Goal: Task Accomplishment & Management: Complete application form

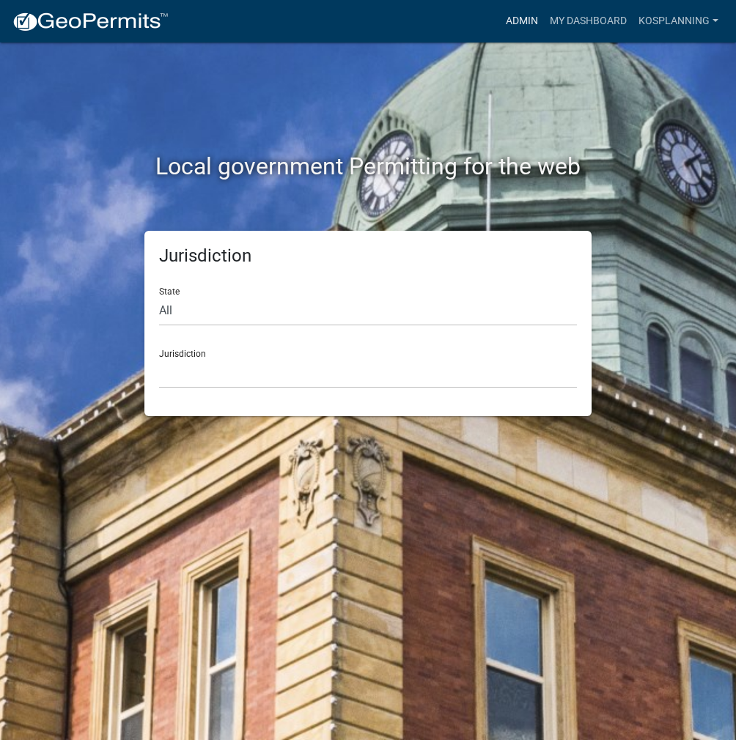
click at [516, 18] on link "Admin" at bounding box center [522, 21] width 44 height 28
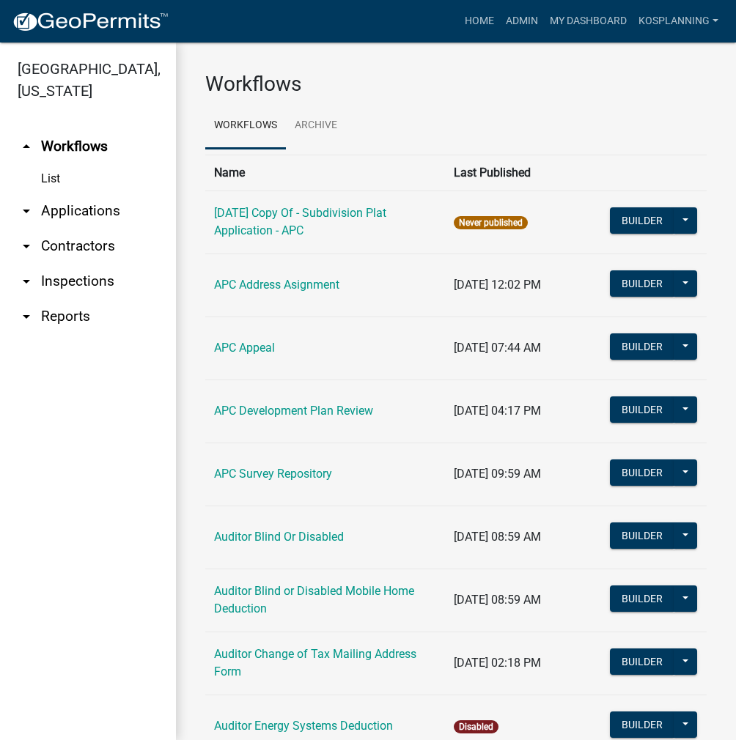
click at [85, 247] on link "arrow_drop_down Contractors" at bounding box center [88, 246] width 176 height 35
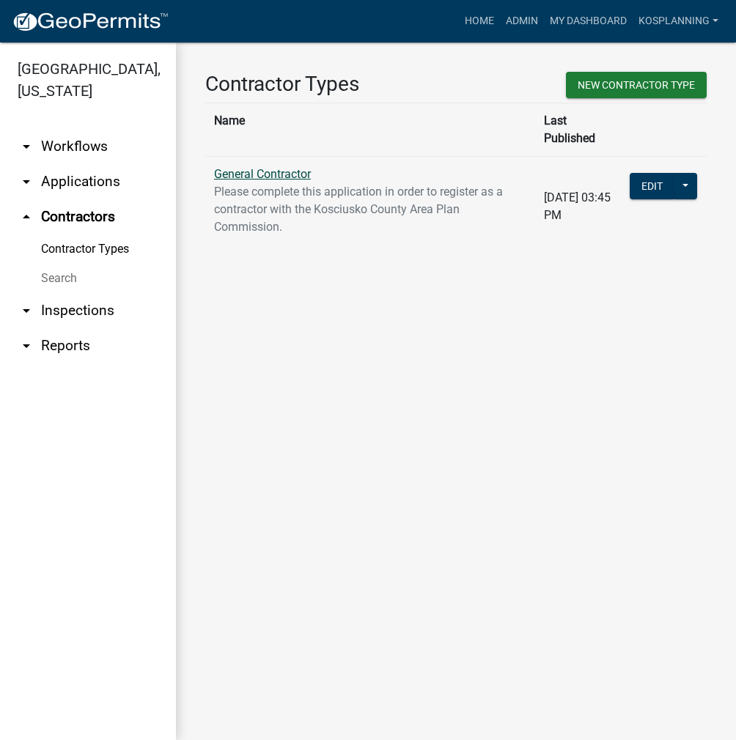
click at [254, 167] on link "General Contractor" at bounding box center [262, 174] width 97 height 14
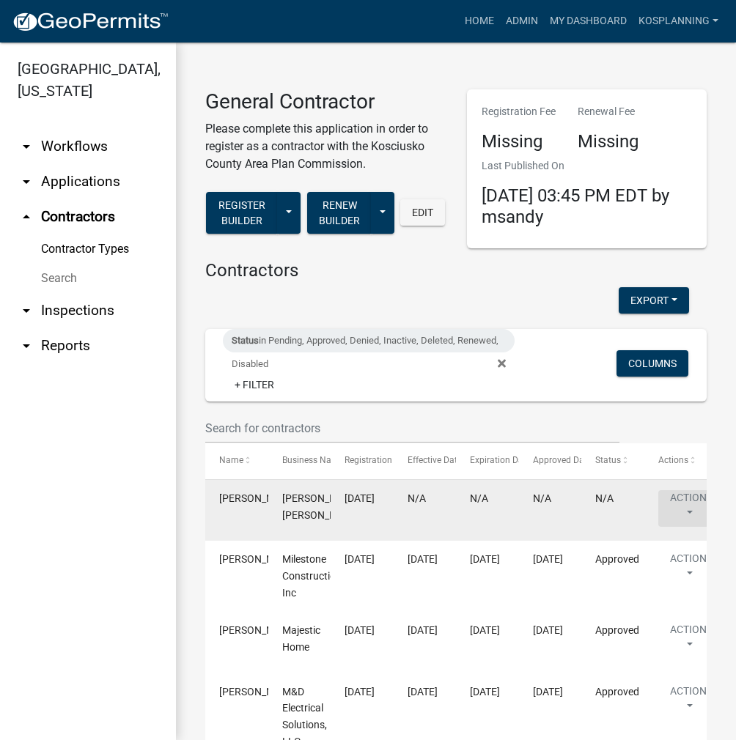
click at [678, 497] on button "Action" at bounding box center [688, 508] width 60 height 37
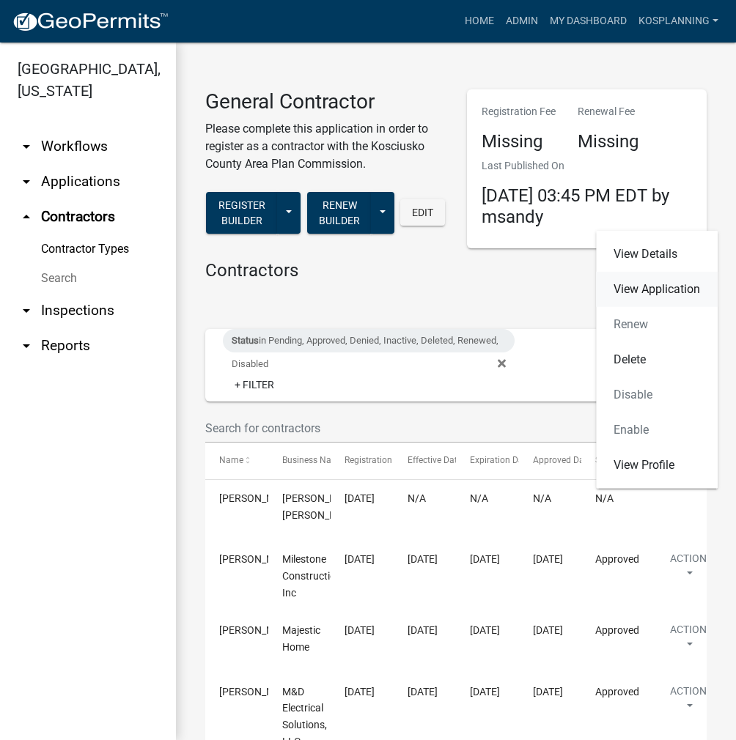
click at [673, 297] on link "View Application" at bounding box center [657, 289] width 122 height 35
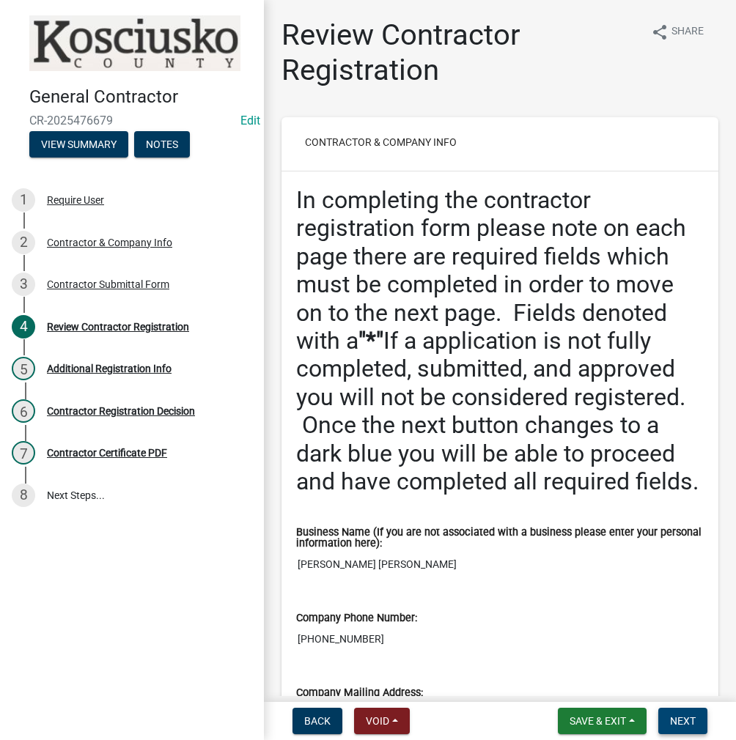
click at [686, 716] on span "Next" at bounding box center [683, 721] width 26 height 12
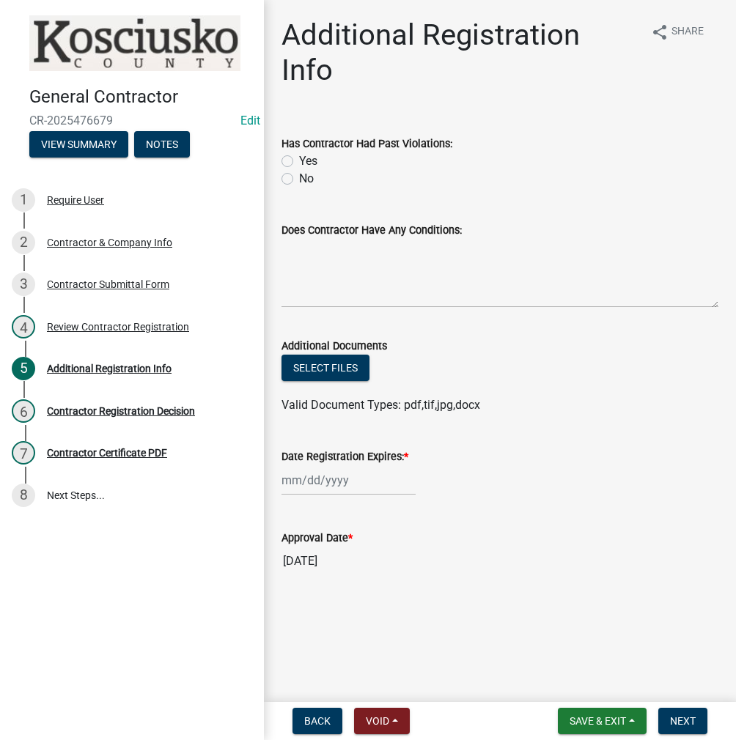
click at [299, 170] on label "No" at bounding box center [306, 179] width 15 height 18
click at [299, 170] on input "No" at bounding box center [304, 175] width 10 height 10
radio input "true"
click at [315, 244] on textarea "Does Contractor Have Any Conditions:" at bounding box center [499, 273] width 437 height 69
type textarea "none"
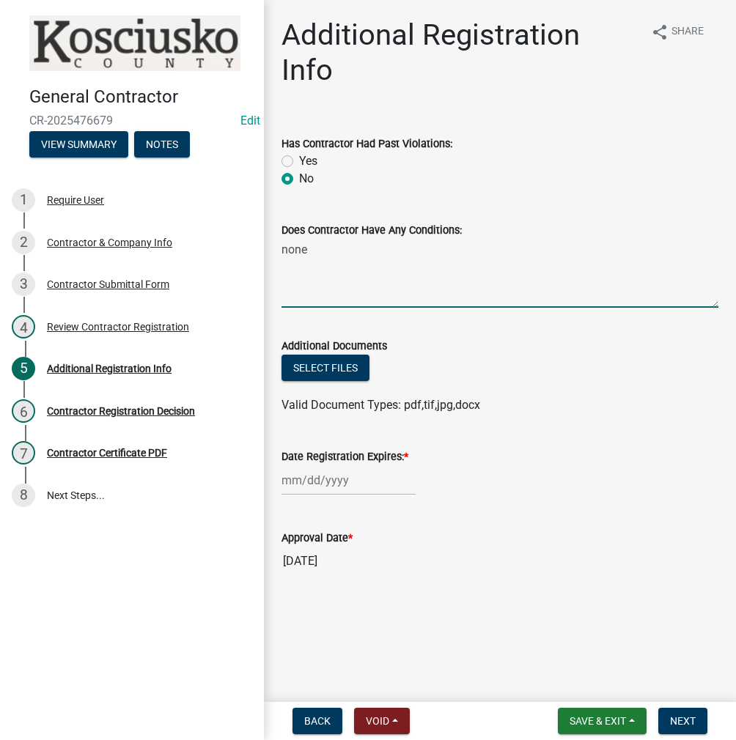
click at [319, 465] on div at bounding box center [348, 480] width 134 height 30
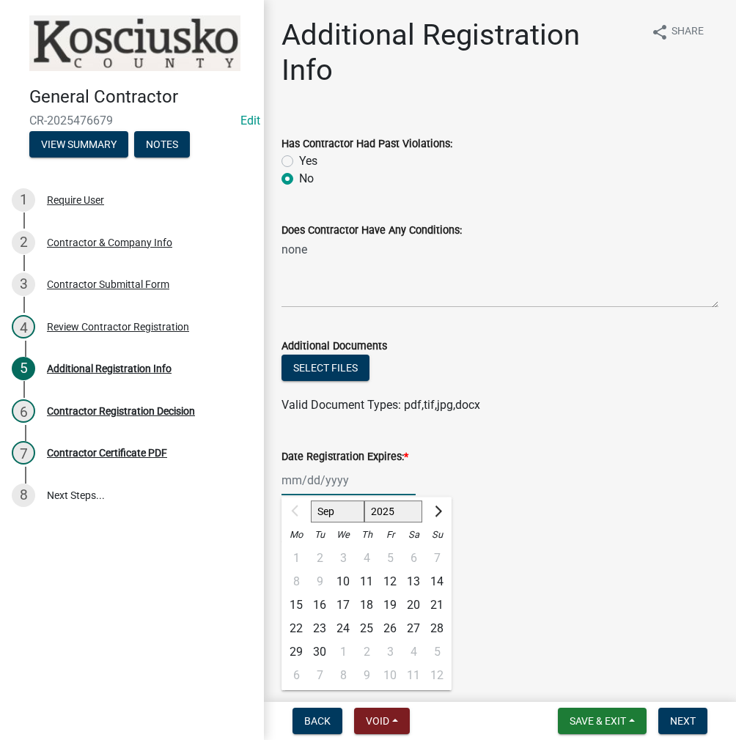
click at [391, 500] on select "2025 2026 2027 2028 2029 2030 2031 2032 2033 2034 2035 2036 2037 2038 2039 2040…" at bounding box center [393, 511] width 59 height 22
select select "2026"
click at [364, 500] on select "2025 2026 2027 2028 2029 2030 2031 2032 2033 2034 2035 2036 2037 2038 2039 2040…" at bounding box center [393, 511] width 59 height 22
click at [369, 570] on div "10" at bounding box center [366, 581] width 23 height 23
type input "[DATE]"
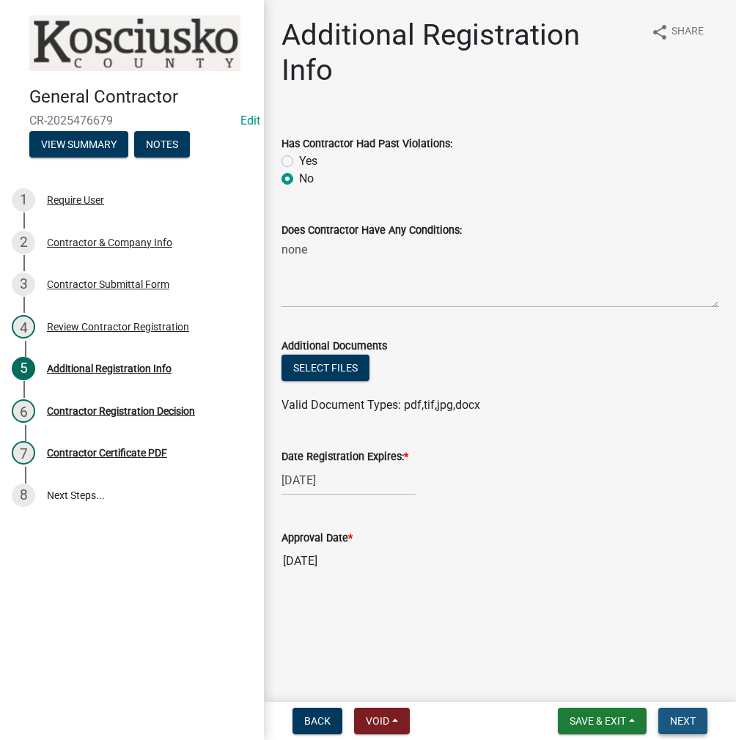
click at [675, 715] on span "Next" at bounding box center [683, 721] width 26 height 12
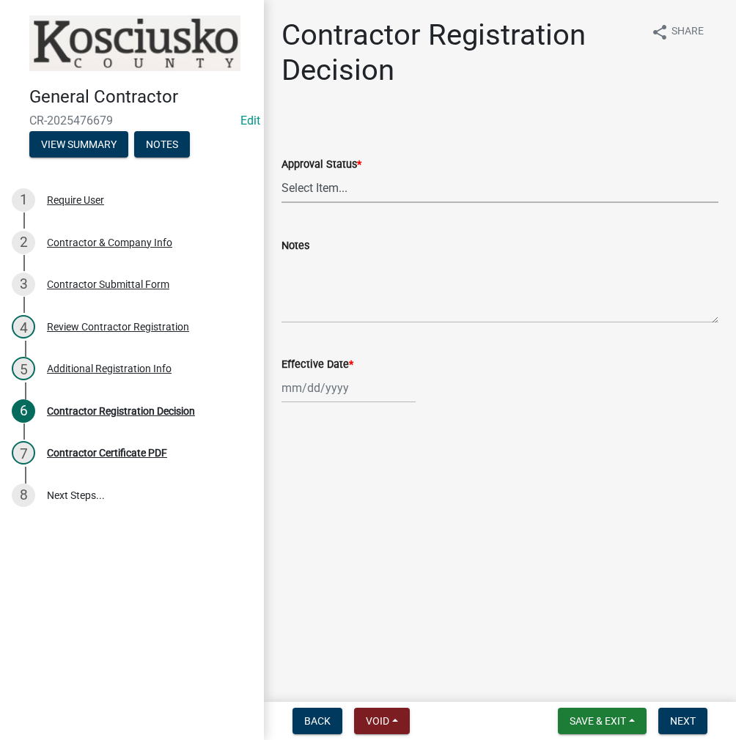
click at [327, 183] on select "Select Item... Approved Denied" at bounding box center [499, 188] width 437 height 30
click at [281, 173] on select "Select Item... Approved Denied" at bounding box center [499, 188] width 437 height 30
select select "8e4351d7-4ebf-4714-a7c9-c8187f00e083"
click at [322, 387] on div at bounding box center [348, 388] width 134 height 30
select select "9"
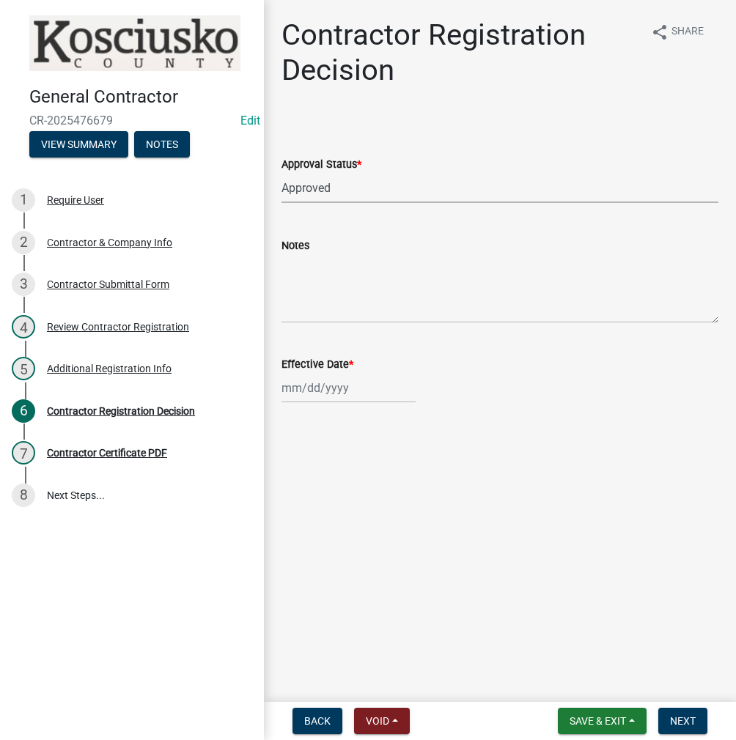
select select "2025"
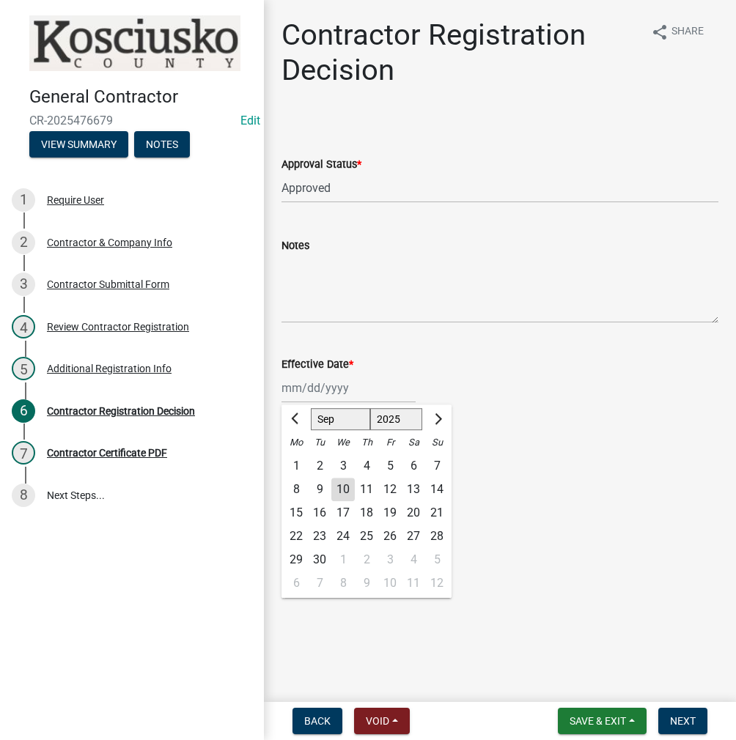
click at [346, 497] on div "10" at bounding box center [342, 489] width 23 height 23
type input "[DATE]"
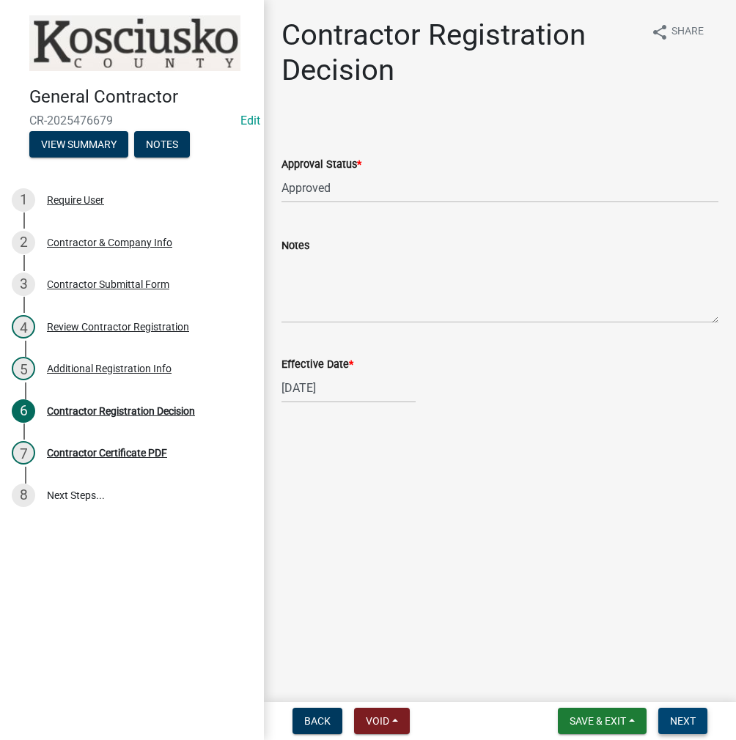
click at [683, 720] on span "Next" at bounding box center [683, 721] width 26 height 12
